Goal: Information Seeking & Learning: Learn about a topic

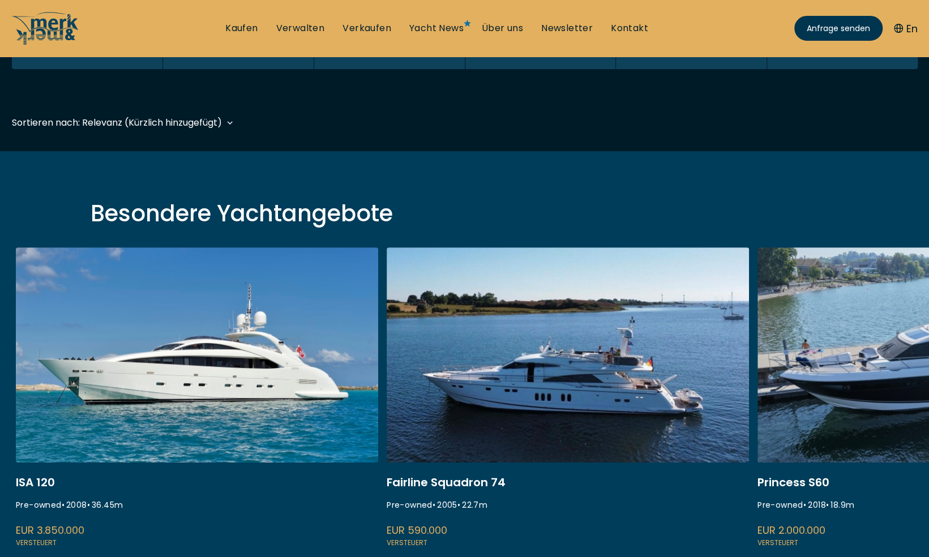
scroll to position [283, 0]
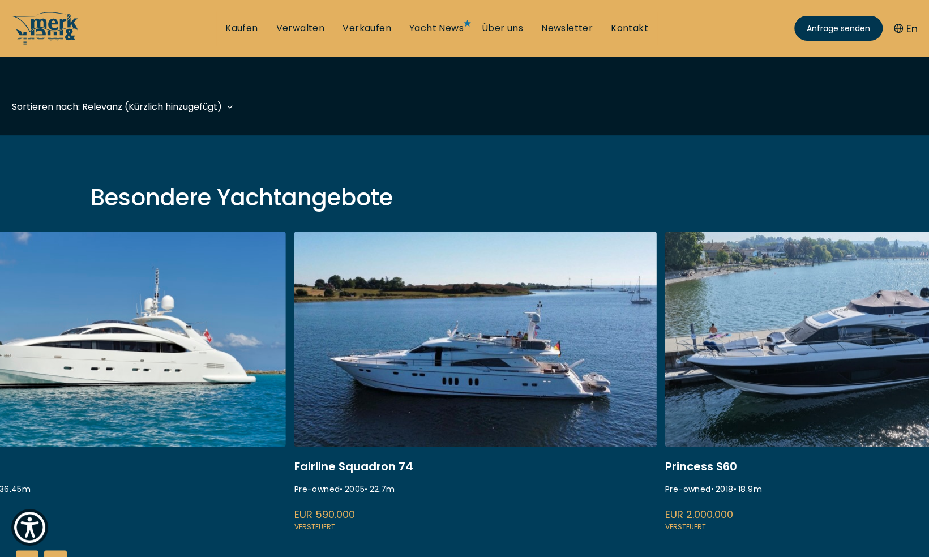
click at [426, 271] on link at bounding box center [475, 383] width 362 height 302
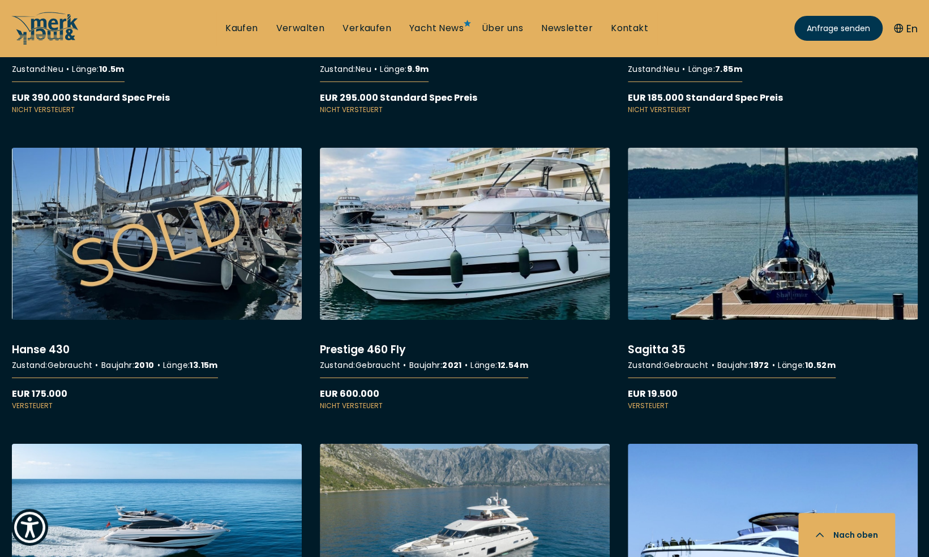
scroll to position [5151, 0]
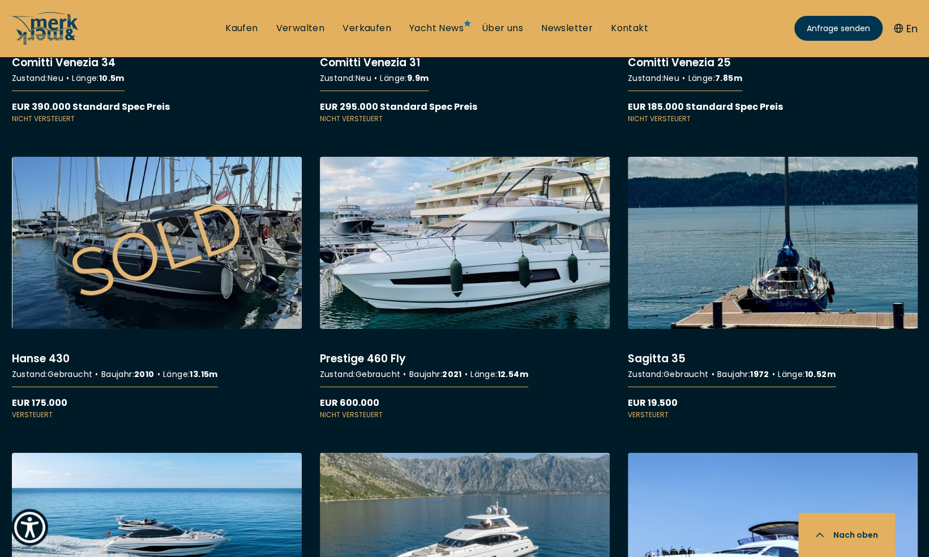
click at [458, 242] on link "More details about Prestige 460 Fly" at bounding box center [465, 288] width 290 height 263
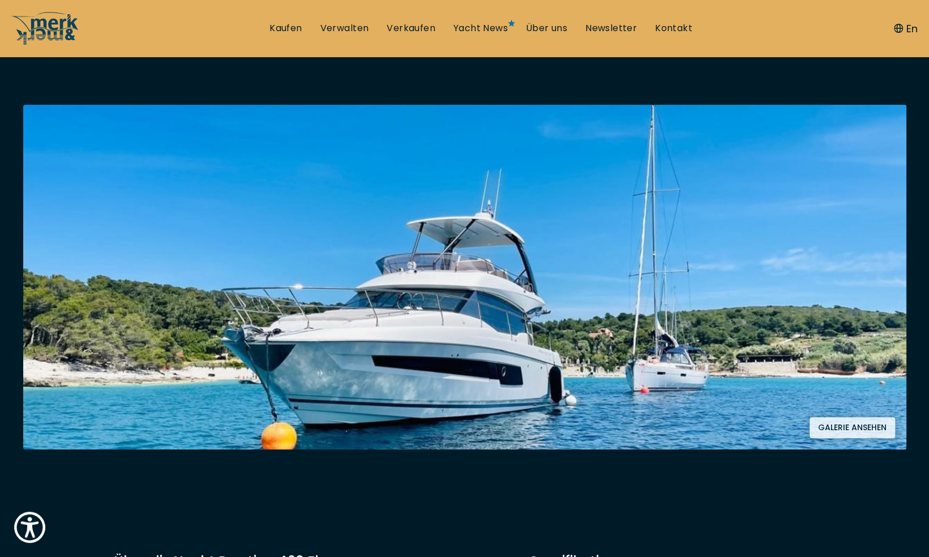
scroll to position [170, 0]
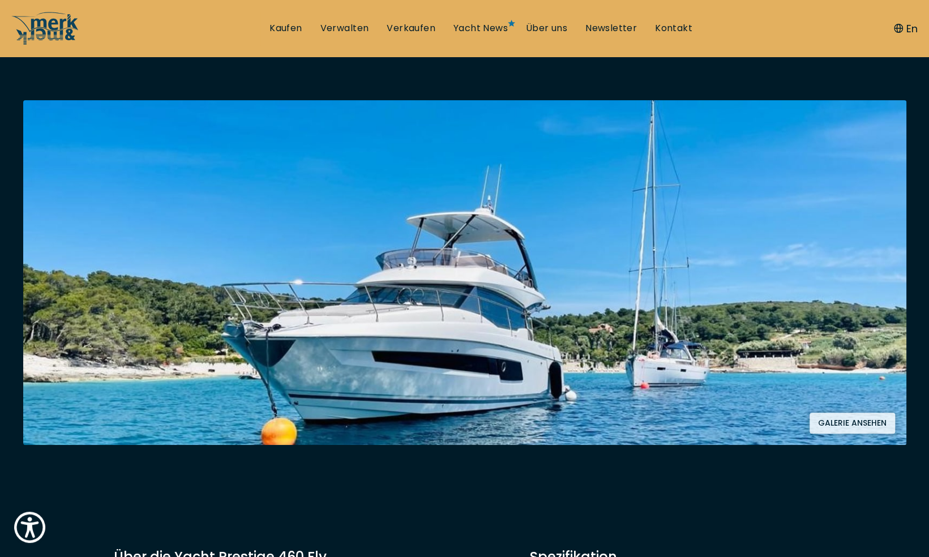
click at [856, 425] on button "Galerie ansehen" at bounding box center [851, 423] width 85 height 21
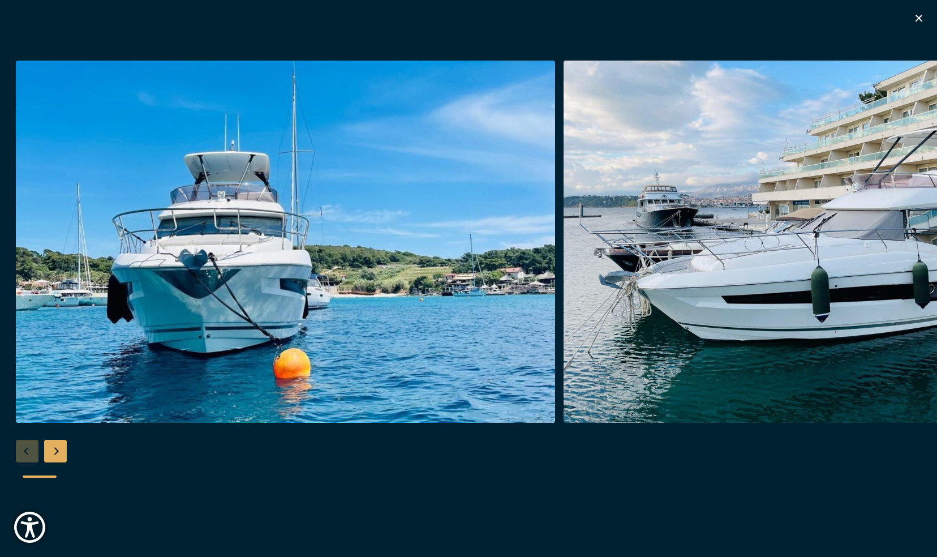
click at [57, 455] on div "Next slide" at bounding box center [55, 451] width 23 height 23
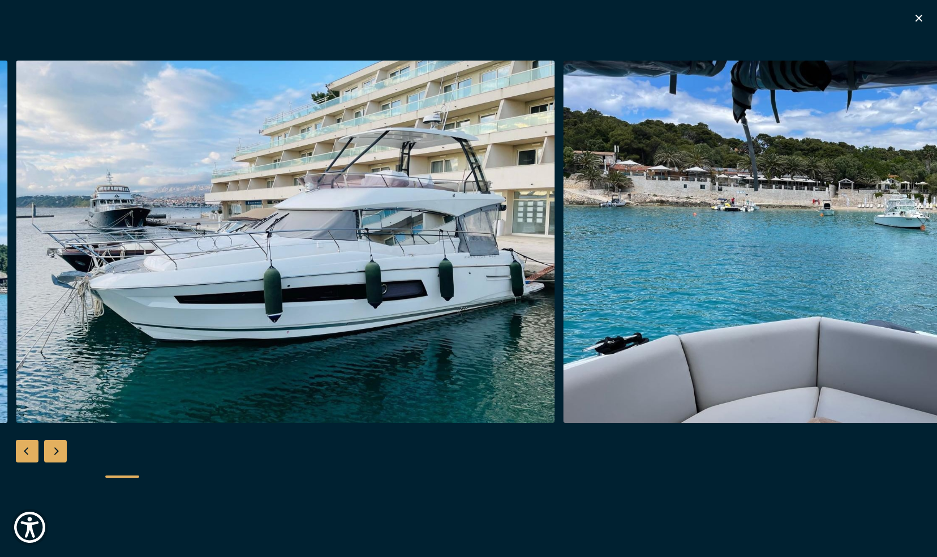
click at [57, 455] on div "Next slide" at bounding box center [55, 451] width 23 height 23
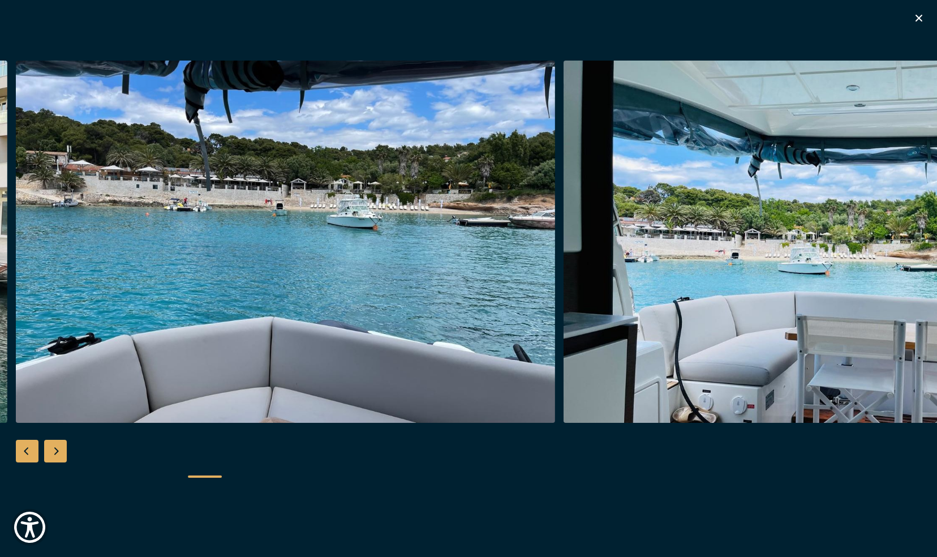
click at [57, 455] on div "Next slide" at bounding box center [55, 451] width 23 height 23
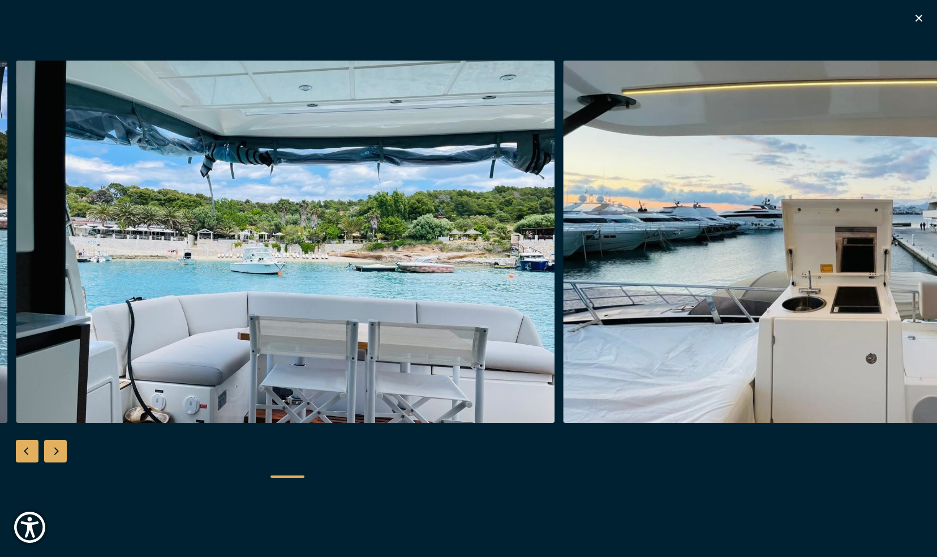
click at [57, 455] on div "Next slide" at bounding box center [55, 451] width 23 height 23
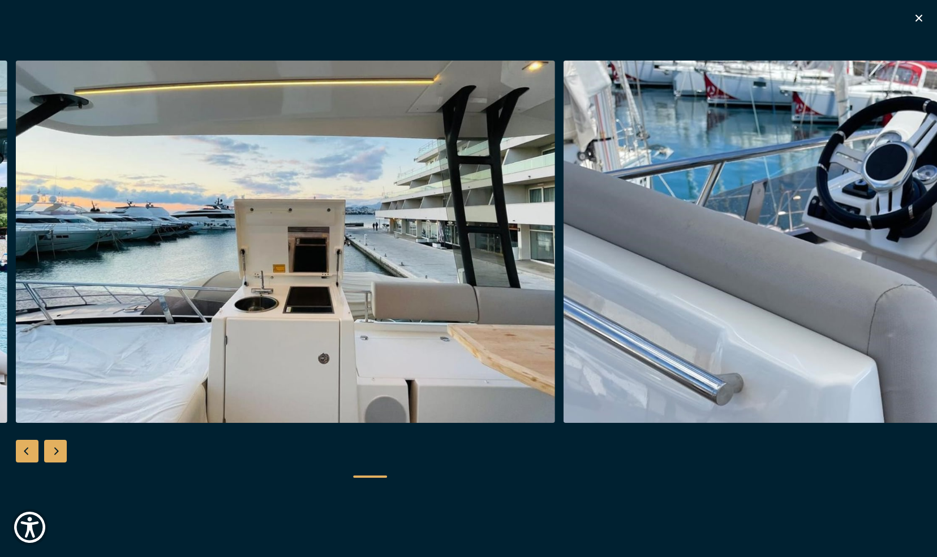
click at [57, 455] on div "Next slide" at bounding box center [55, 451] width 23 height 23
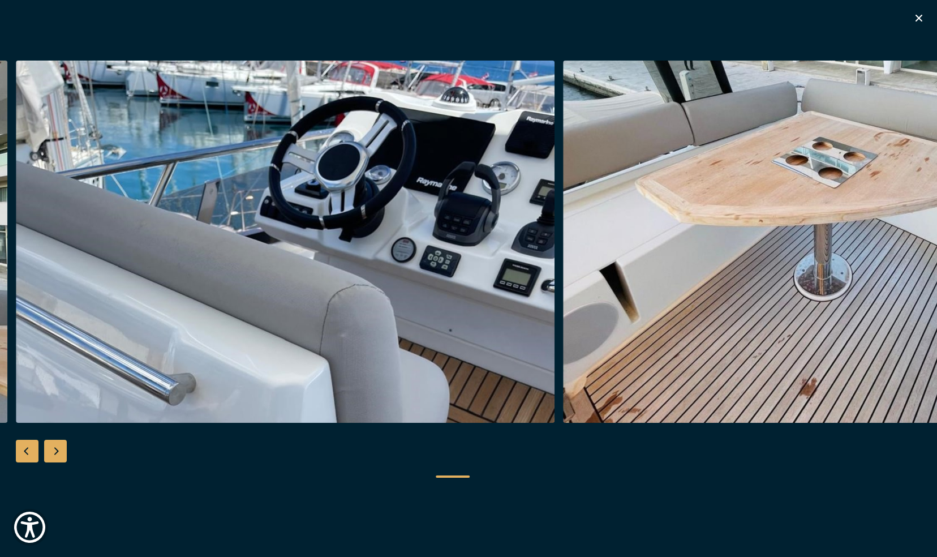
click at [57, 455] on div "Next slide" at bounding box center [55, 451] width 23 height 23
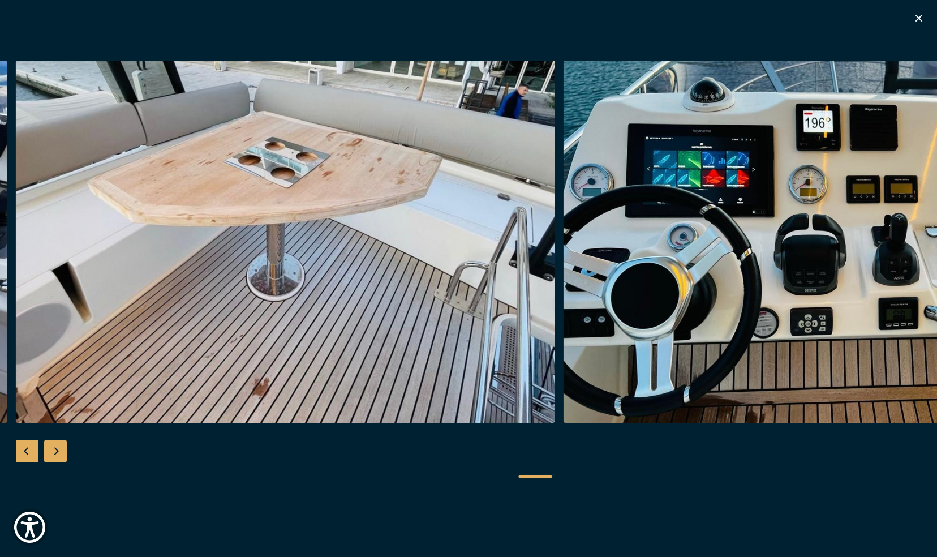
click at [57, 455] on div "Next slide" at bounding box center [55, 451] width 23 height 23
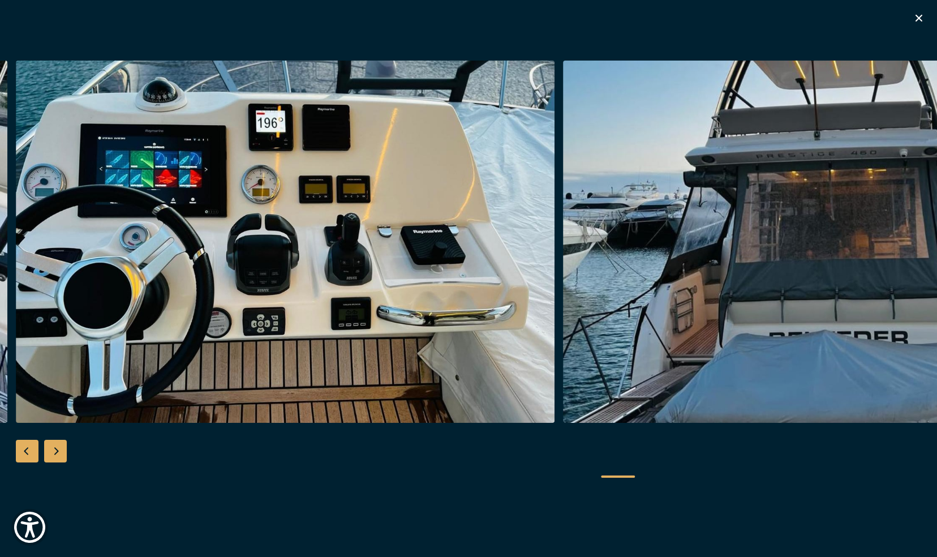
click at [57, 455] on div "Next slide" at bounding box center [55, 451] width 23 height 23
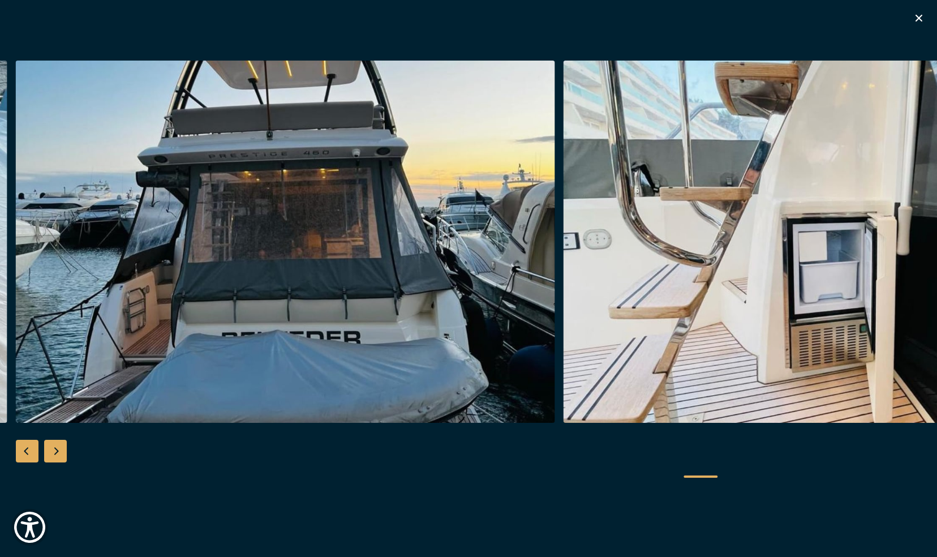
click at [57, 455] on div "Next slide" at bounding box center [55, 451] width 23 height 23
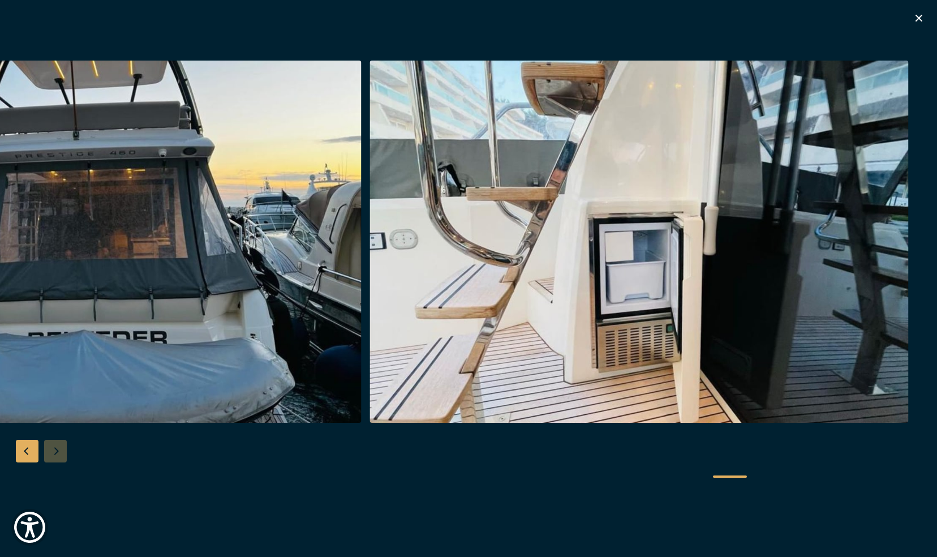
click at [57, 455] on div at bounding box center [468, 279] width 937 height 436
click at [920, 22] on icon "button" at bounding box center [919, 18] width 14 height 14
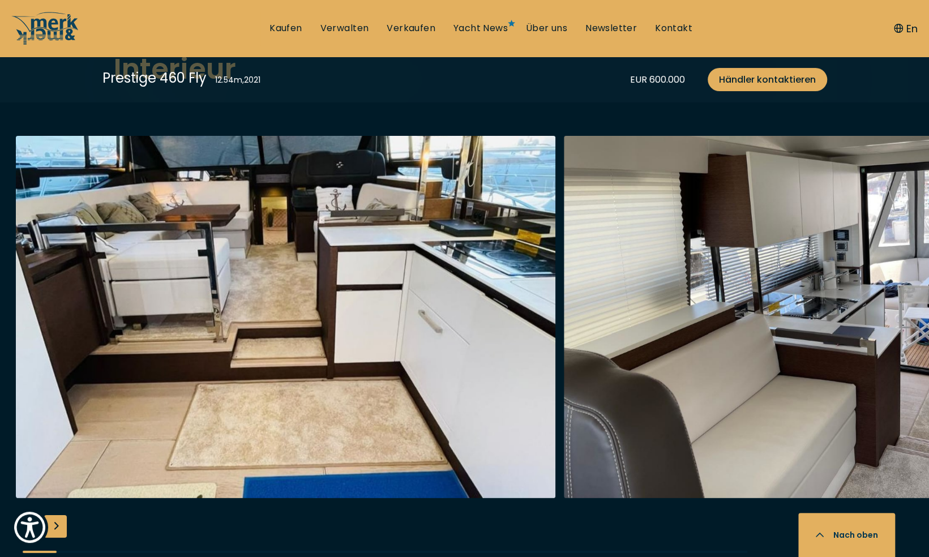
scroll to position [2038, 0]
